Goal: Task Accomplishment & Management: Complete application form

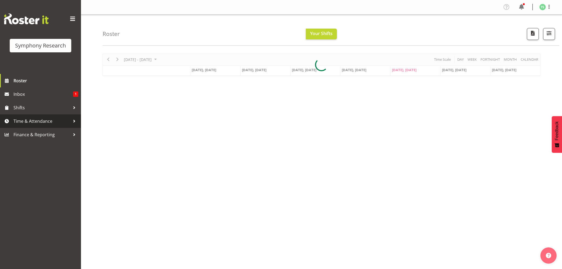
click at [29, 123] on span "Time & Attendance" at bounding box center [42, 121] width 57 height 8
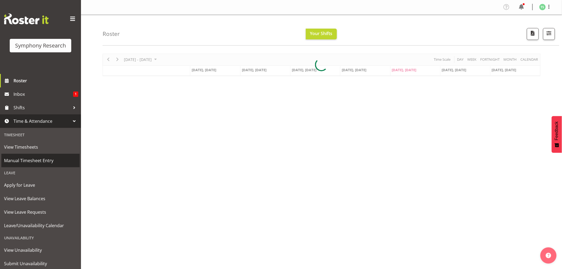
click at [28, 161] on span "Manual Timesheet Entry" at bounding box center [40, 161] width 73 height 8
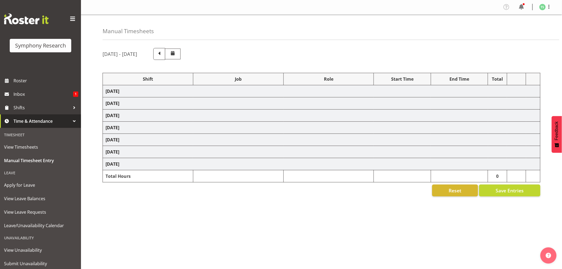
select select "56692"
select select "10499"
select select "47"
select select "26078"
select select "10587"
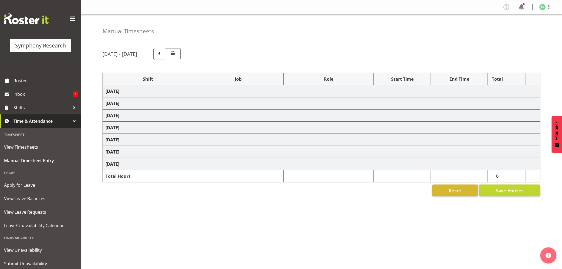
select select "47"
select select "48116"
select select "10242"
select select "47"
select select "48116"
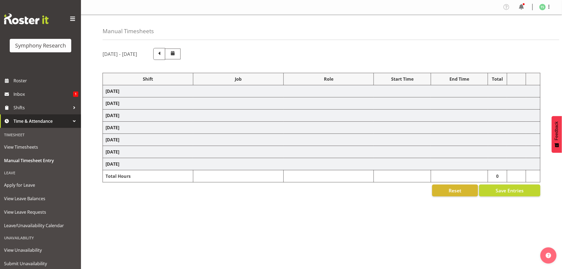
select select "10499"
select select "47"
select select "26078"
select select "10587"
select select "47"
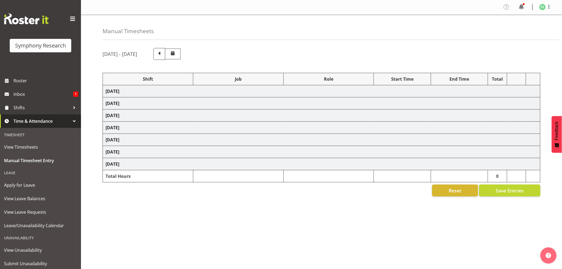
select select "26078"
select select "10587"
select select "47"
select select "48116"
select select "10587"
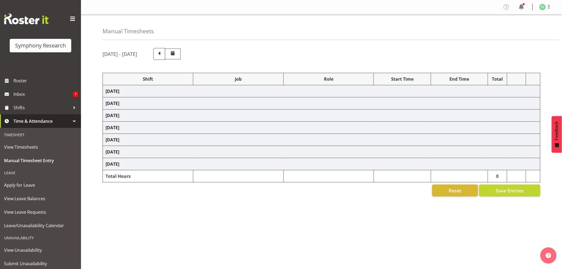
select select "47"
select select "56692"
select select "10499"
select select "47"
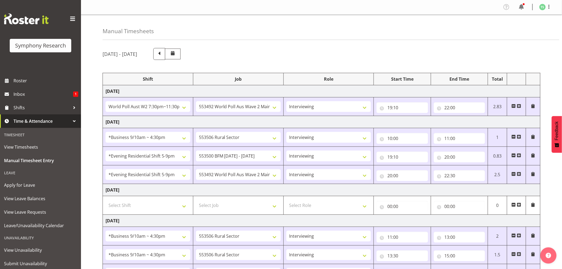
scroll to position [163, 0]
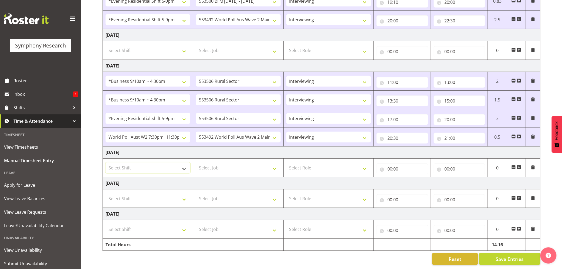
click at [183, 163] on select "Select Shift !!Weekend Residential (Roster IT Shift Label) *Business 9/10am ~ 4…" at bounding box center [148, 168] width 85 height 11
select select "26078"
click at [106, 163] on select "Select Shift !!Weekend Residential (Roster IT Shift Label) *Business 9/10am ~ 4…" at bounding box center [148, 168] width 85 height 11
click at [278, 163] on select "Select Job 550060 IF Admin 553492 World Poll Aus Wave 2 Main 2025 553493 World …" at bounding box center [238, 168] width 85 height 11
click at [196, 163] on select "Select Job 550060 IF Admin 553492 World Poll Aus Wave 2 Main 2025 553493 World …" at bounding box center [238, 168] width 85 height 11
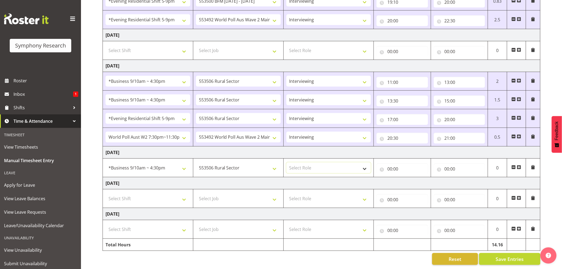
click at [369, 163] on select "Select Role Briefing Interviewing" at bounding box center [329, 168] width 85 height 11
click at [276, 163] on select "550060 IF Admin 553492 World Poll Aus Wave 2 Main 2025 553493 World Poll NZ Wav…" at bounding box center [238, 168] width 85 height 11
select select "10527"
click at [196, 163] on select "550060 IF Admin 553492 World Poll Aus Wave 2 Main 2025 553493 World Poll NZ Wav…" at bounding box center [238, 168] width 85 height 11
click at [364, 163] on select "Select Role Briefing Interviewing" at bounding box center [329, 168] width 85 height 11
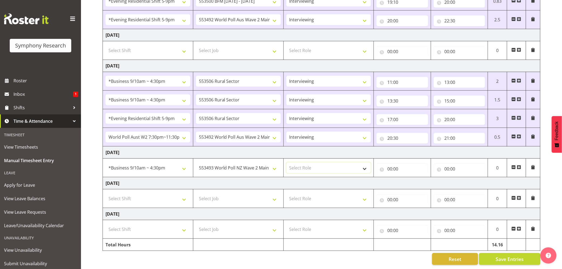
select select "47"
click at [287, 163] on select "Select Role Briefing Interviewing" at bounding box center [329, 168] width 85 height 11
click at [390, 165] on input "00:00" at bounding box center [402, 169] width 51 height 11
click at [412, 178] on select "00 01 02 03 04 05 06 07 08 09 10 11 12 13 14 15 16 17 18 19 20 21 22 23" at bounding box center [414, 183] width 12 height 11
select select "10"
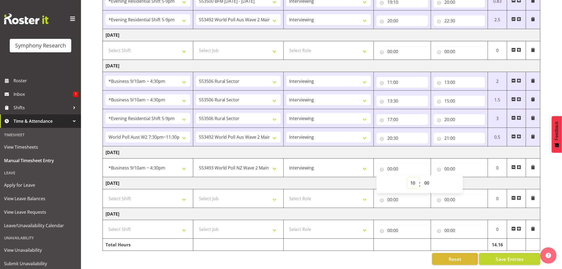
click at [408, 178] on select "00 01 02 03 04 05 06 07 08 09 10 11 12 13 14 15 16 17 18 19 20 21 22 23" at bounding box center [414, 183] width 12 height 11
type input "10:00"
click at [397, 164] on input "10:00" at bounding box center [402, 169] width 51 height 11
click at [429, 178] on select "00 01 02 03 04 05 06 07 08 09 10 11 12 13 14 15 16 17 18 19 20 21 22 23 24 25 2…" at bounding box center [428, 183] width 12 height 11
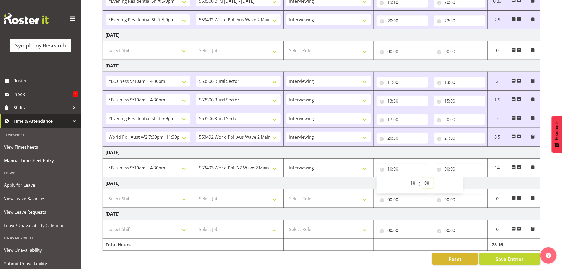
select select "50"
click at [422, 178] on select "00 01 02 03 04 05 06 07 08 09 10 11 12 13 14 15 16 17 18 19 20 21 22 23 24 25 2…" at bounding box center [428, 183] width 12 height 11
click at [448, 164] on input "00:00" at bounding box center [459, 169] width 51 height 11
click at [470, 178] on select "00 01 02 03 04 05 06 07 08 09 10 11 12 13 14 15 16 17 18 19 20 21 22 23" at bounding box center [471, 183] width 12 height 11
click at [520, 165] on span at bounding box center [519, 167] width 4 height 4
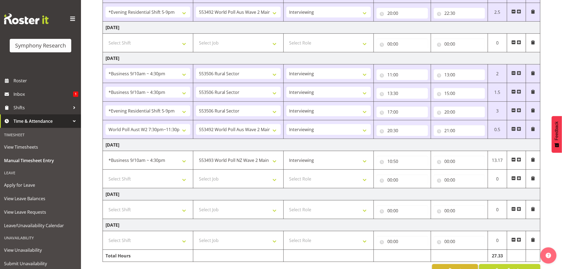
click at [514, 162] on span at bounding box center [514, 160] width 4 height 4
type input "00:00"
select select
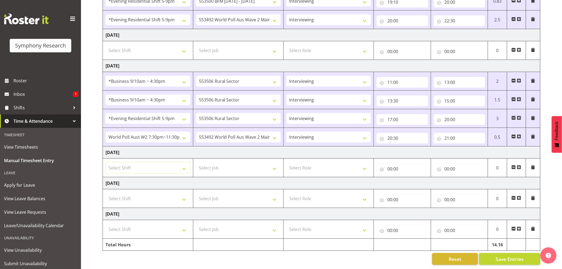
drag, startPoint x: 186, startPoint y: 162, endPoint x: 196, endPoint y: 168, distance: 11.5
click at [186, 163] on select "Select Shift !!Weekend Residential (Roster IT Shift Label) *Business 9/10am ~ 4…" at bounding box center [148, 168] width 85 height 11
select select "26078"
click at [106, 163] on select "Select Shift !!Weekend Residential (Roster IT Shift Label) *Business 9/10am ~ 4…" at bounding box center [148, 168] width 85 height 11
click at [273, 165] on select "Select Job 550060 IF Admin 553492 World Poll Aus Wave 2 Main 2025 553493 World …" at bounding box center [238, 168] width 85 height 11
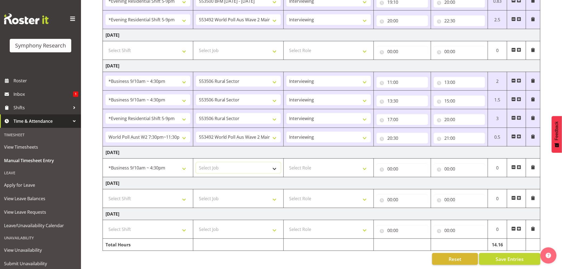
select select "10587"
click at [196, 163] on select "Select Job 550060 IF Admin 553492 World Poll Aus Wave 2 Main 2025 553493 World …" at bounding box center [238, 168] width 85 height 11
click at [364, 163] on select "Select Role Briefing Interviewing" at bounding box center [329, 168] width 85 height 11
select select "47"
click at [287, 163] on select "Select Role Briefing Interviewing" at bounding box center [329, 168] width 85 height 11
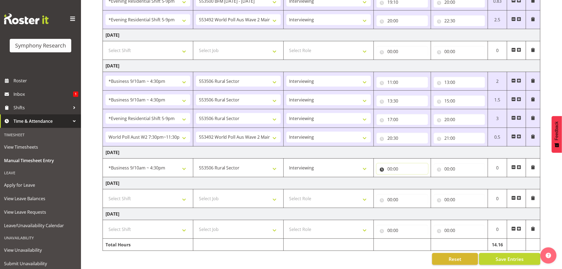
click at [388, 164] on input "00:00" at bounding box center [402, 169] width 51 height 11
click at [410, 178] on select "00 01 02 03 04 05 06 07 08 09 10 11 12 13 14 15 16 17 18 19 20 21 22 23" at bounding box center [414, 183] width 12 height 11
select select "11"
click at [408, 178] on select "00 01 02 03 04 05 06 07 08 09 10 11 12 13 14 15 16 17 18 19 20 21 22 23" at bounding box center [414, 183] width 12 height 11
type input "11:00"
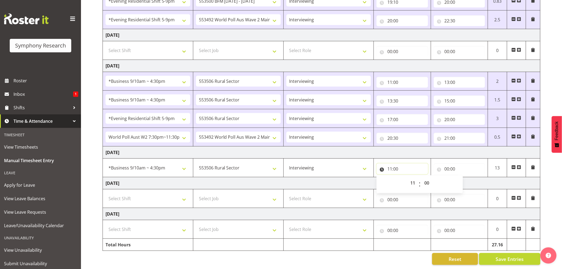
click at [396, 164] on input "11:00" at bounding box center [402, 169] width 51 height 11
click at [392, 164] on input "11:00" at bounding box center [402, 169] width 51 height 11
click at [413, 178] on select "00 01 02 03 04 05 06 07 08 09 10 11 12 13 14 15 16 17 18 19 20 21 22 23" at bounding box center [414, 183] width 12 height 11
select select "10"
click at [408, 178] on select "00 01 02 03 04 05 06 07 08 09 10 11 12 13 14 15 16 17 18 19 20 21 22 23" at bounding box center [414, 183] width 12 height 11
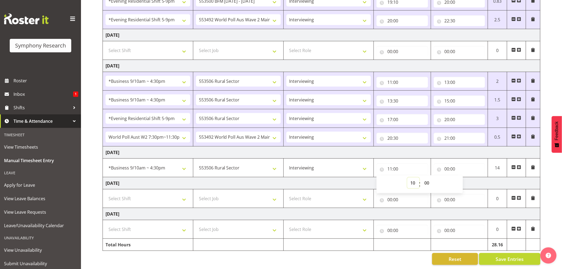
type input "10:00"
click at [396, 164] on input "10:00" at bounding box center [402, 169] width 51 height 11
click at [421, 181] on div "00 01 02 03 04 05 06 07 08 09 10 11 12 13 14 15 16 17 18 19 20 21 22 23 24 25 2…" at bounding box center [427, 185] width 12 height 14
click at [427, 178] on select "00 01 02 03 04 05 06 07 08 09 10 11 12 13 14 15 16 17 18 19 20 21 22 23 24 25 2…" at bounding box center [428, 183] width 12 height 11
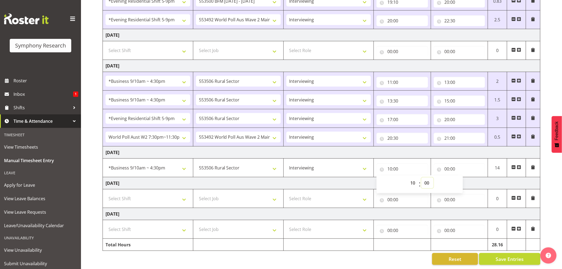
select select "50"
click at [422, 178] on select "00 01 02 03 04 05 06 07 08 09 10 11 12 13 14 15 16 17 18 19 20 21 22 23 24 25 2…" at bounding box center [428, 183] width 12 height 11
type input "10:50"
click at [445, 164] on input "00:00" at bounding box center [459, 169] width 51 height 11
click at [468, 178] on select "00 01 02 03 04 05 06 07 08 09 10 11 12 13 14 15 16 17 18 19 20 21 22 23" at bounding box center [471, 183] width 12 height 11
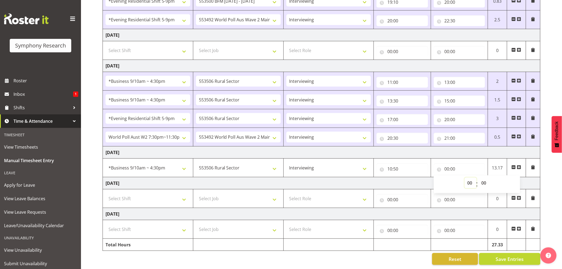
select select "11"
click at [465, 178] on select "00 01 02 03 04 05 06 07 08 09 10 11 12 13 14 15 16 17 18 19 20 21 22 23" at bounding box center [471, 183] width 12 height 11
type input "11:00"
click at [453, 164] on input "11:00" at bounding box center [459, 169] width 51 height 11
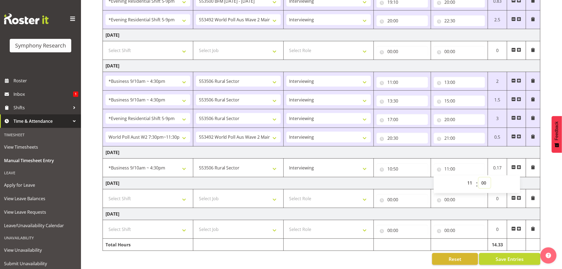
click at [482, 178] on select "00 01 02 03 04 05 06 07 08 09 10 11 12 13 14 15 16 17 18 19 20 21 22 23 24 25 2…" at bounding box center [485, 183] width 12 height 11
select select "40"
click at [479, 178] on select "00 01 02 03 04 05 06 07 08 09 10 11 12 13 14 15 16 17 18 19 20 21 22 23 24 25 2…" at bounding box center [485, 183] width 12 height 11
type input "11:40"
click at [266, 163] on select "550060 IF Admin 553492 World Poll Aus Wave 2 Main 2025 553493 World Poll NZ Wav…" at bounding box center [238, 168] width 85 height 11
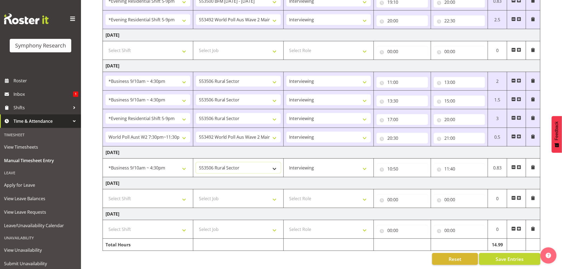
select select "10527"
click at [196, 163] on select "550060 IF Admin 553492 World Poll Aus Wave 2 Main 2025 553493 World Poll NZ Wav…" at bounding box center [238, 168] width 85 height 11
click at [520, 165] on span at bounding box center [519, 167] width 4 height 4
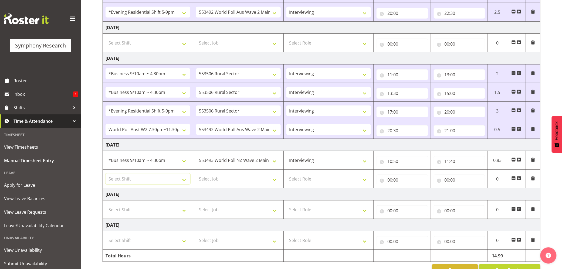
drag, startPoint x: 186, startPoint y: 181, endPoint x: 191, endPoint y: 183, distance: 5.7
click at [186, 181] on select "Select Shift !!Weekend Residential (Roster IT Shift Label) *Business 9/10am ~ 4…" at bounding box center [148, 179] width 85 height 11
select select "26078"
click at [106, 175] on select "Select Shift !!Weekend Residential (Roster IT Shift Label) *Business 9/10am ~ 4…" at bounding box center [148, 179] width 85 height 11
drag, startPoint x: 276, startPoint y: 183, endPoint x: 272, endPoint y: 182, distance: 3.9
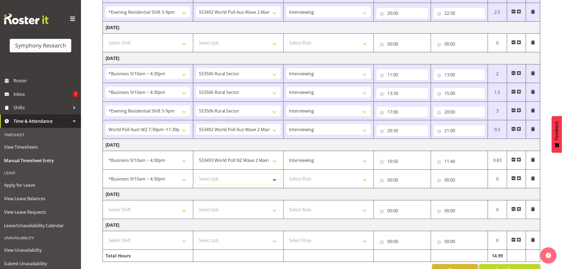
click at [276, 183] on select "Select Job 550060 IF Admin 553492 World Poll Aus Wave 2 Main 2025 553493 World …" at bounding box center [238, 179] width 85 height 11
select select "10587"
click at [196, 175] on select "Select Job 550060 IF Admin 553492 World Poll Aus Wave 2 Main 2025 553493 World …" at bounding box center [238, 179] width 85 height 11
drag, startPoint x: 366, startPoint y: 181, endPoint x: 363, endPoint y: 185, distance: 5.3
click at [366, 181] on select "Select Role Briefing Interviewing" at bounding box center [329, 179] width 85 height 11
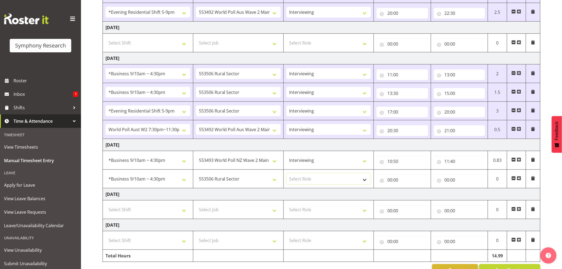
select select "47"
click at [287, 175] on select "Select Role Briefing Interviewing" at bounding box center [329, 179] width 85 height 11
click at [391, 183] on input "00:00" at bounding box center [402, 180] width 51 height 11
click at [410, 195] on select "00 01 02 03 04 05 06 07 08 09 10 11 12 13 14 15 16 17 18 19 20 21 22 23" at bounding box center [414, 194] width 12 height 11
select select "11"
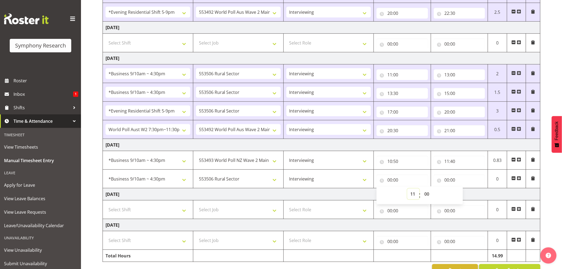
click at [408, 190] on select "00 01 02 03 04 05 06 07 08 09 10 11 12 13 14 15 16 17 18 19 20 21 22 23" at bounding box center [414, 194] width 12 height 11
type input "11:00"
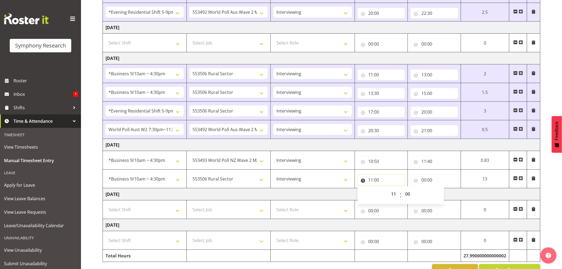
click at [376, 180] on input "11:00" at bounding box center [382, 180] width 48 height 11
click at [410, 193] on select "00 01 02 03 04 05 06 07 08 09 10 11 12 13 14 15 16 17 18 19 20 21 22 23 24 25 2…" at bounding box center [409, 194] width 12 height 11
select select "40"
click at [415, 190] on select "00 01 02 03 04 05 06 07 08 09 10 11 12 13 14 15 16 17 18 19 20 21 22 23 24 25 2…" at bounding box center [409, 194] width 12 height 11
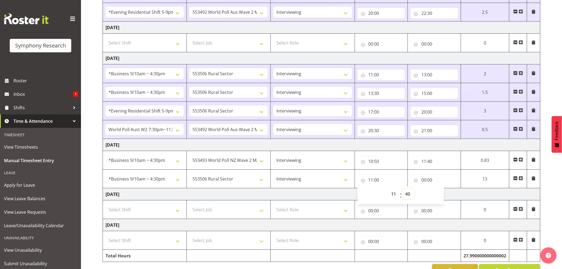
type input "11:40"
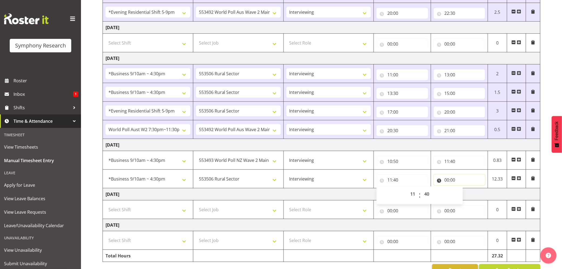
click at [448, 182] on input "00:00" at bounding box center [459, 180] width 51 height 11
click at [472, 192] on select "00 01 02 03 04 05 06 07 08 09 10 11 12 13 14 15 16 17 18 19 20 21 22 23" at bounding box center [471, 194] width 12 height 11
select select "12"
click at [465, 190] on select "00 01 02 03 04 05 06 07 08 09 10 11 12 13 14 15 16 17 18 19 20 21 22 23" at bounding box center [471, 194] width 12 height 11
type input "12:00"
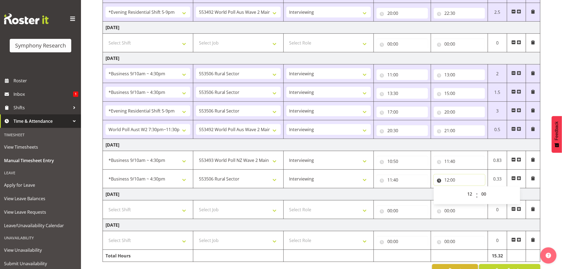
click at [452, 183] on input "12:00" at bounding box center [459, 180] width 51 height 11
click at [480, 197] on select "00 01 02 03 04 05 06 07 08 09 10 11 12 13 14 15 16 17 18 19 20 21 22 23 24 25 2…" at bounding box center [485, 194] width 12 height 11
select select "15"
click at [479, 190] on select "00 01 02 03 04 05 06 07 08 09 10 11 12 13 14 15 16 17 18 19 20 21 22 23 24 25 2…" at bounding box center [485, 194] width 12 height 11
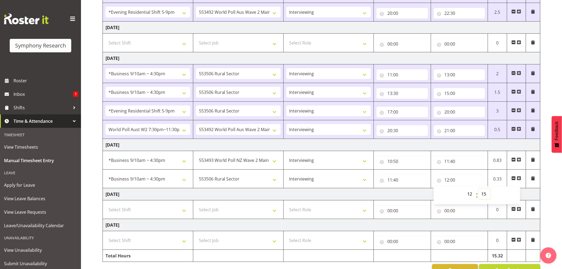
type input "12:15"
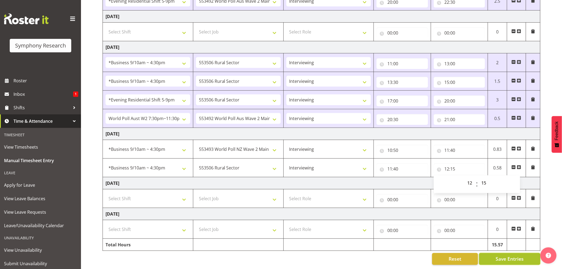
click at [496, 253] on button "Save Entries" at bounding box center [510, 259] width 61 height 12
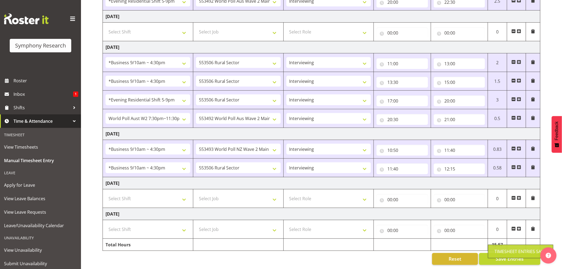
click at [493, 251] on div "Timesheet Entries Save" at bounding box center [520, 252] width 65 height 14
click at [495, 253] on button "Save Entries" at bounding box center [510, 259] width 61 height 12
click at [497, 256] on span "Save Entries" at bounding box center [510, 259] width 28 height 7
click at [497, 251] on div "Timesheet Entries Save" at bounding box center [521, 252] width 52 height 6
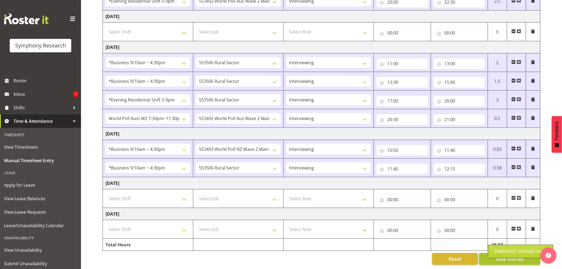
click at [497, 251] on div "Timesheet Entries Save" at bounding box center [521, 252] width 52 height 6
drag, startPoint x: 497, startPoint y: 251, endPoint x: 237, endPoint y: 180, distance: 269.9
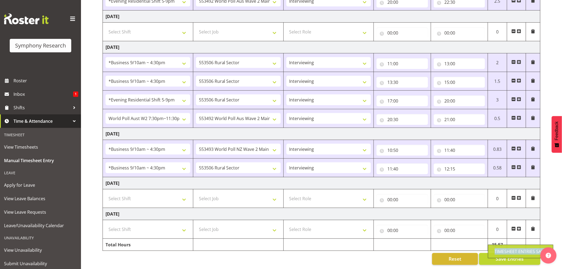
click at [496, 251] on div "Timesheet Entries Save" at bounding box center [521, 252] width 52 height 6
click at [29, 104] on span "Shifts" at bounding box center [42, 108] width 57 height 8
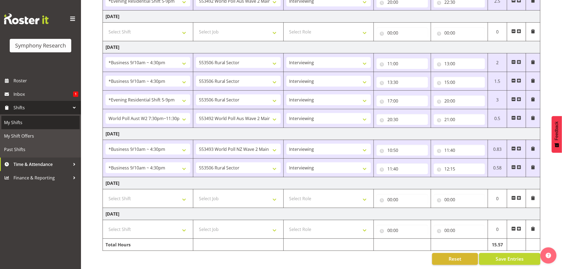
click at [22, 119] on span "My Shifts" at bounding box center [40, 123] width 73 height 8
